Goal: Contribute content

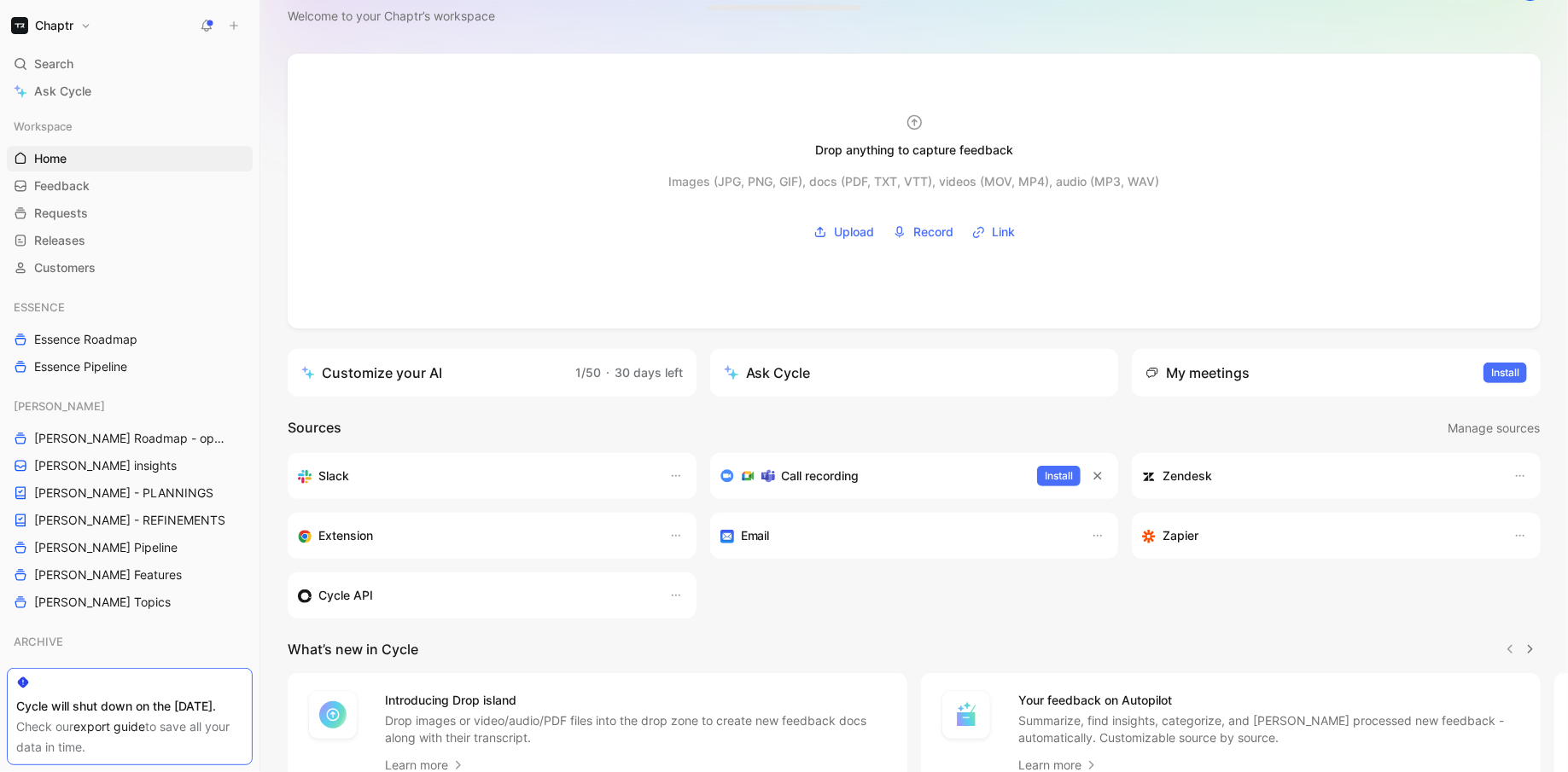
scroll to position [44, 0]
click at [100, 517] on span "[PERSON_NAME] - REFINEMENTS" at bounding box center [130, 520] width 191 height 17
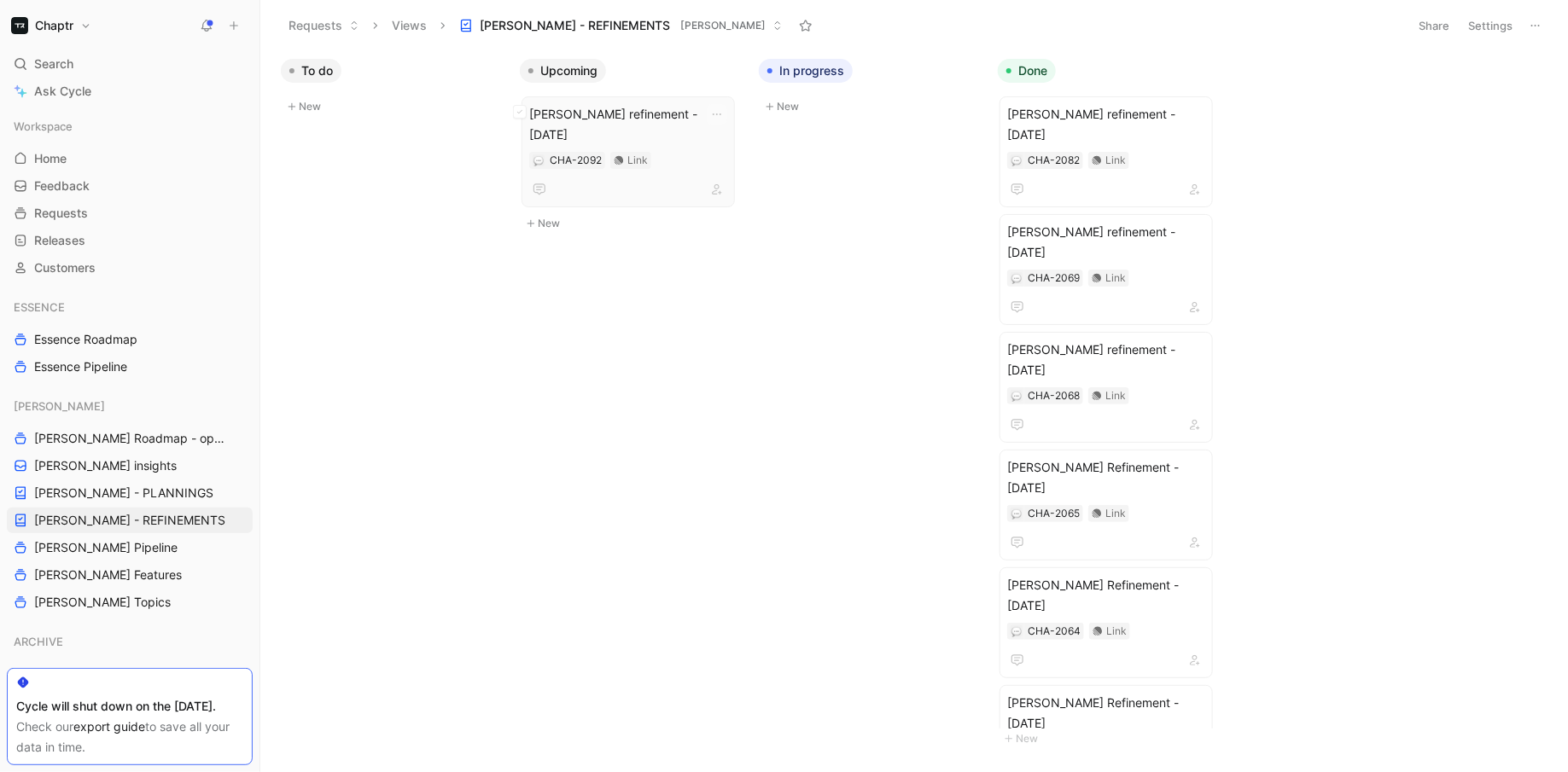
click at [691, 152] on div "CHA-2092 Link" at bounding box center [628, 160] width 198 height 17
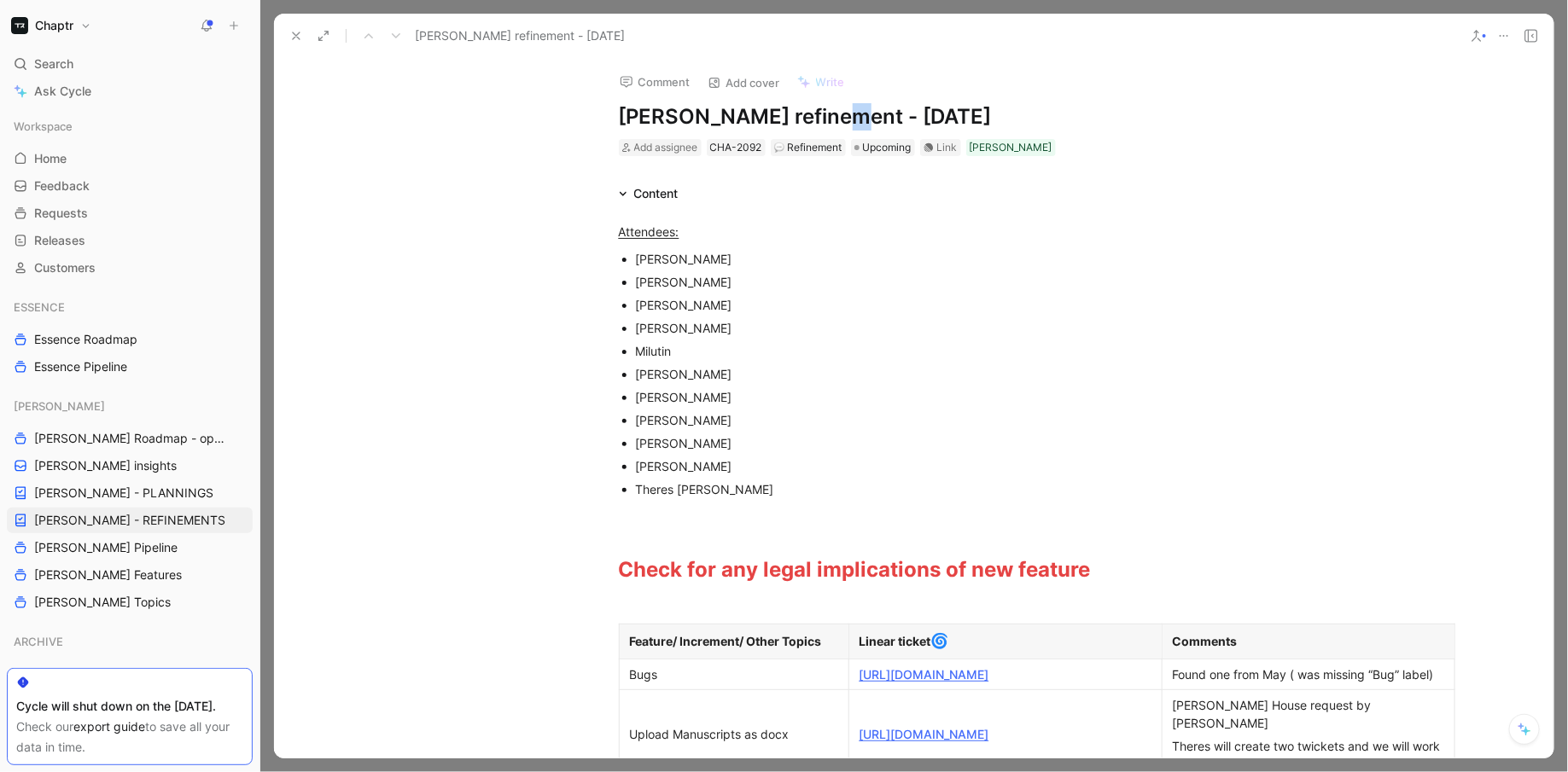
click at [826, 112] on h1 "[PERSON_NAME] refinement - [DATE]" at bounding box center [914, 117] width 591 height 27
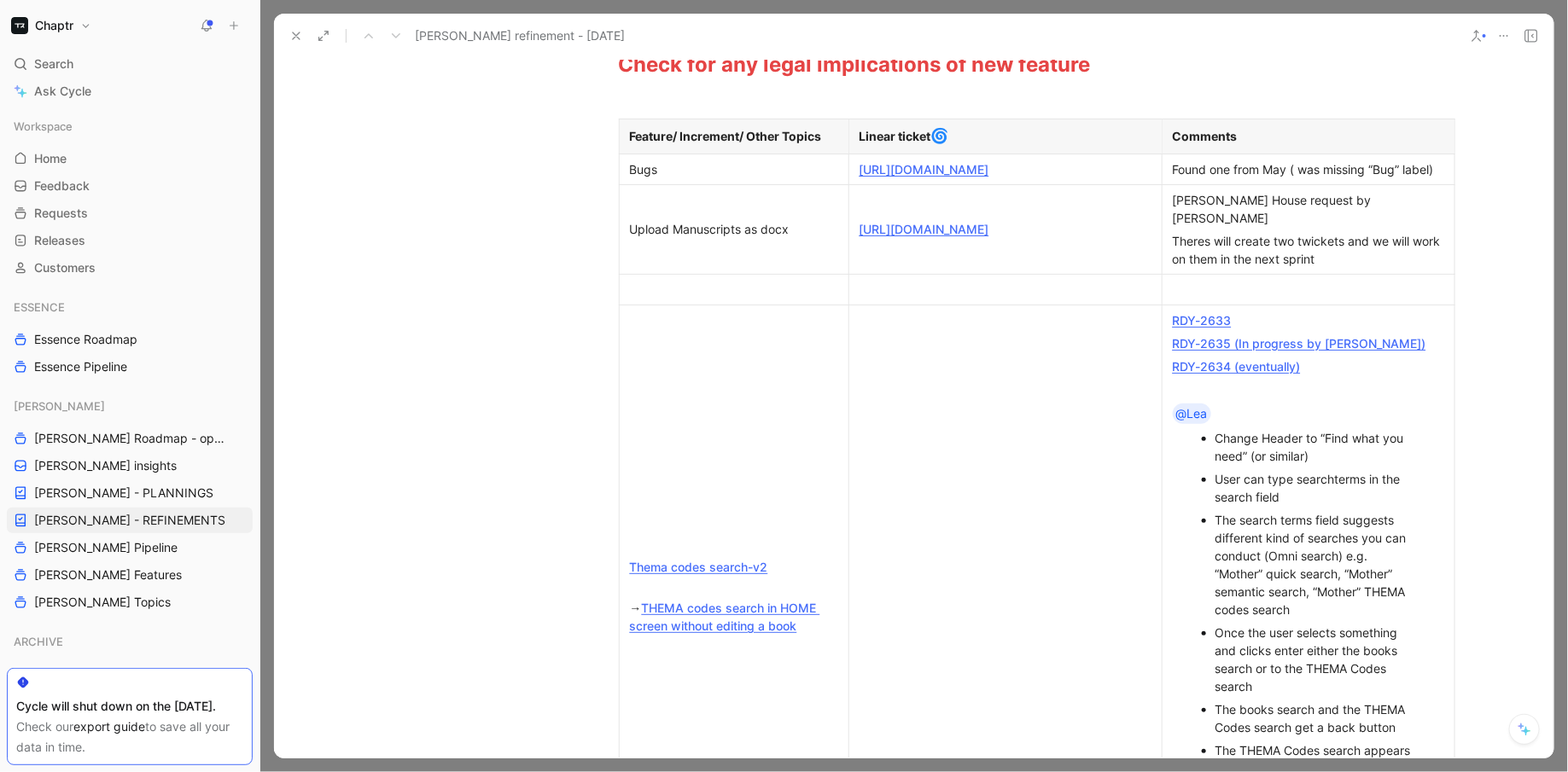
scroll to position [504, 0]
click at [683, 176] on div "Bugs" at bounding box center [733, 171] width 208 height 18
click at [630, 233] on div "Upload Manuscripts as docx" at bounding box center [733, 230] width 208 height 18
click at [604, 235] on icon "button" at bounding box center [608, 238] width 17 height 17
click at [629, 274] on span "Add row below" at bounding box center [620, 277] width 84 height 15
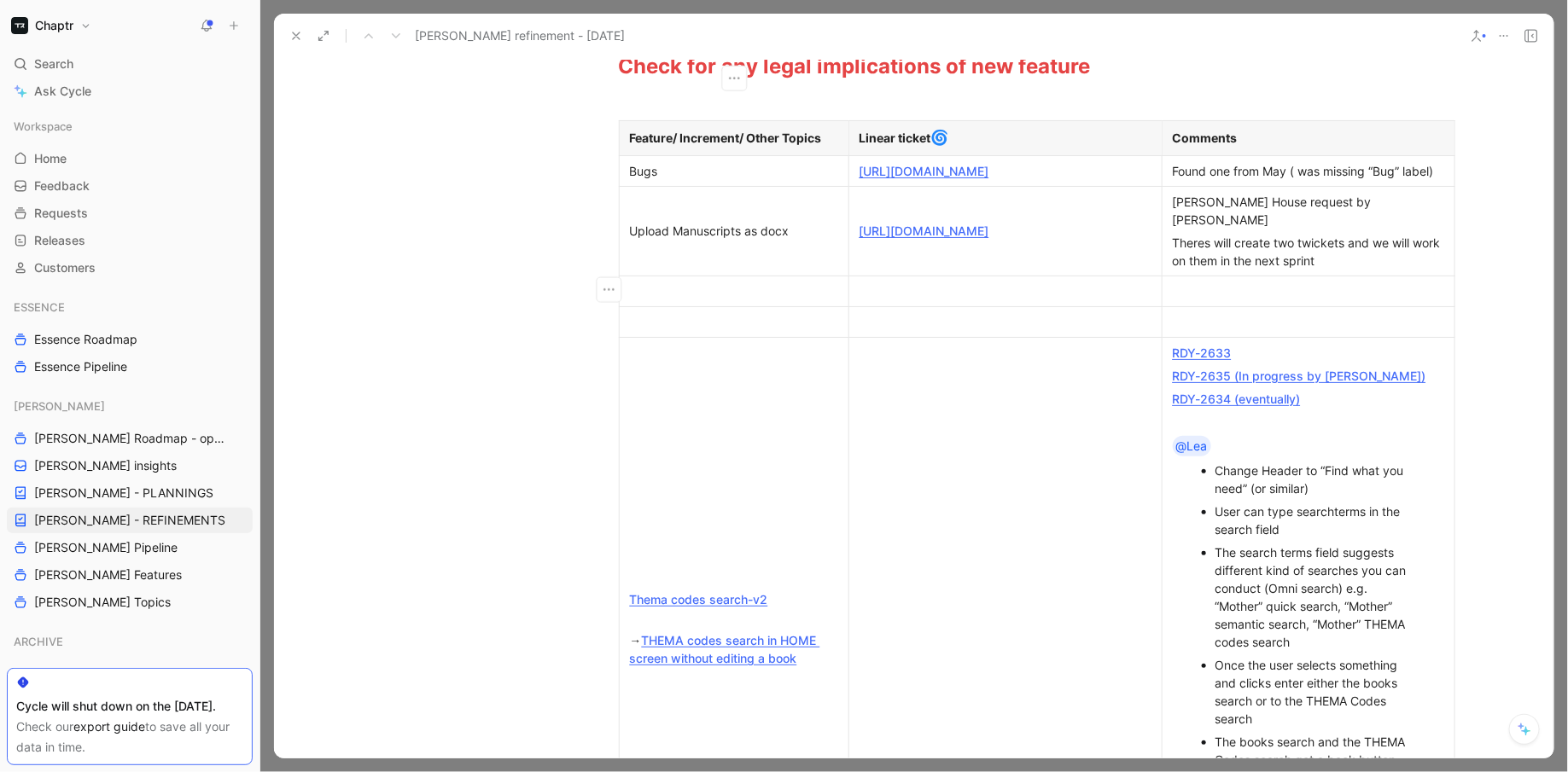
click at [663, 284] on div at bounding box center [733, 291] width 208 height 18
click at [915, 287] on div at bounding box center [1006, 291] width 292 height 18
click at [1253, 301] on div at bounding box center [1309, 291] width 271 height 18
